Goal: Information Seeking & Learning: Learn about a topic

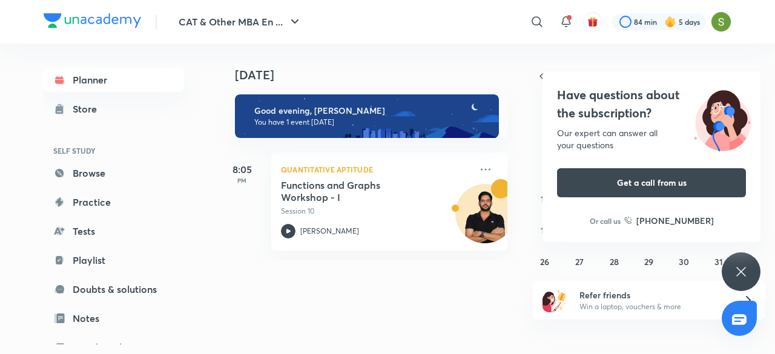
click at [336, 203] on h5 "Functions and Graphs Workshop - I" at bounding box center [356, 191] width 151 height 24
click at [743, 269] on icon at bounding box center [740, 271] width 9 height 9
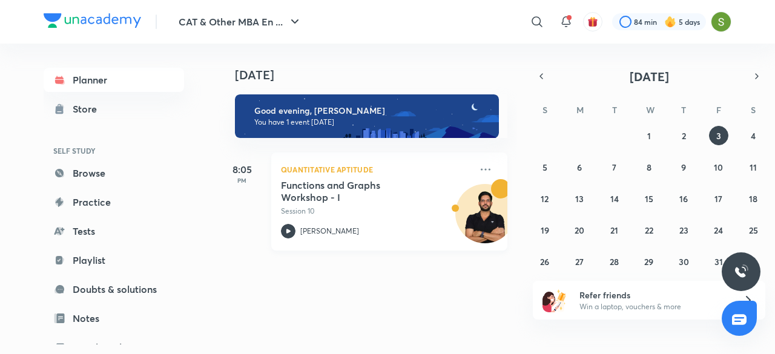
click at [404, 237] on div "[PERSON_NAME]" at bounding box center [376, 231] width 190 height 15
click at [288, 226] on icon at bounding box center [288, 231] width 15 height 15
